Goal: Submit feedback/report problem

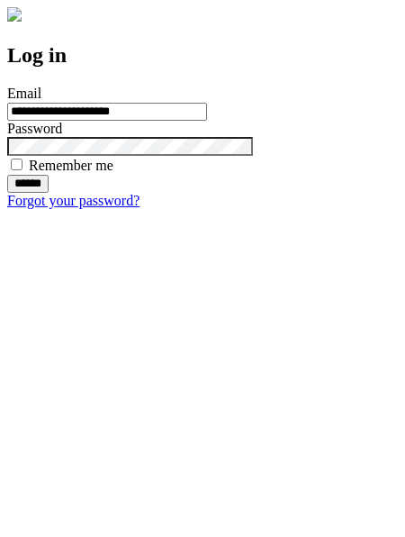
type input "**********"
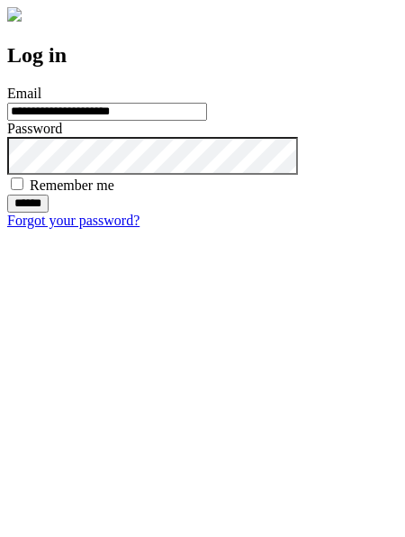
click at [49, 212] on input "******" at bounding box center [27, 203] width 41 height 18
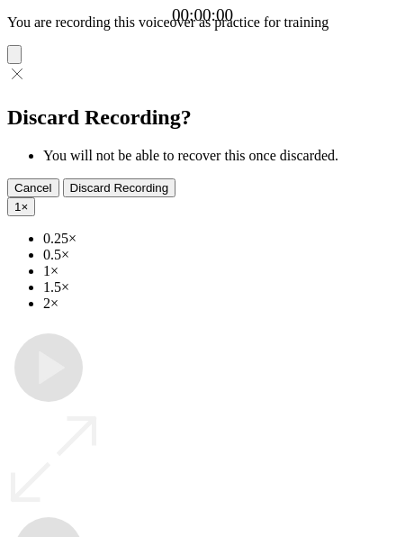
type input "**********"
